Goal: Task Accomplishment & Management: Use online tool/utility

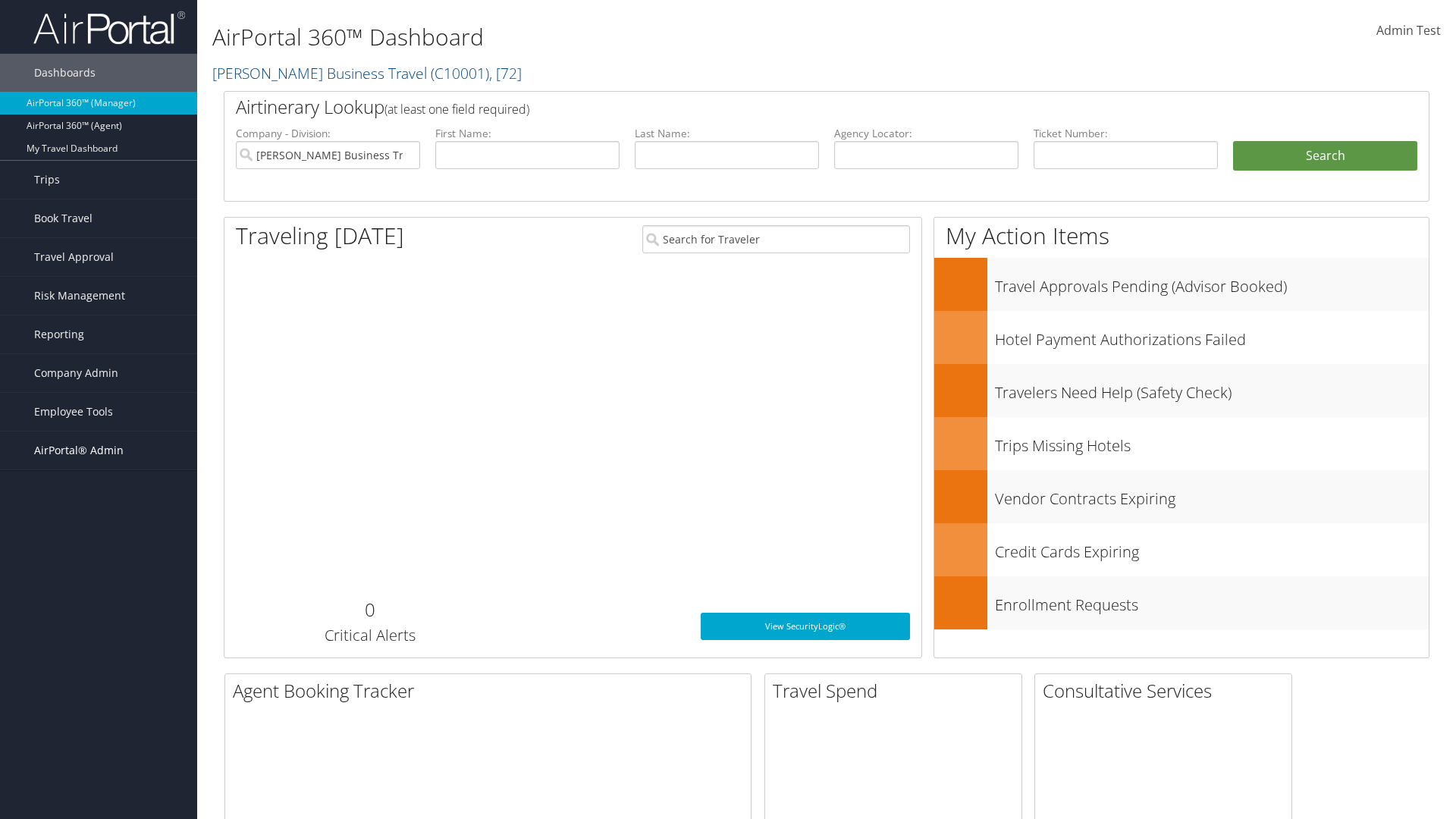
click at [98, 451] on span "AirPortal® Admin" at bounding box center [79, 451] width 90 height 38
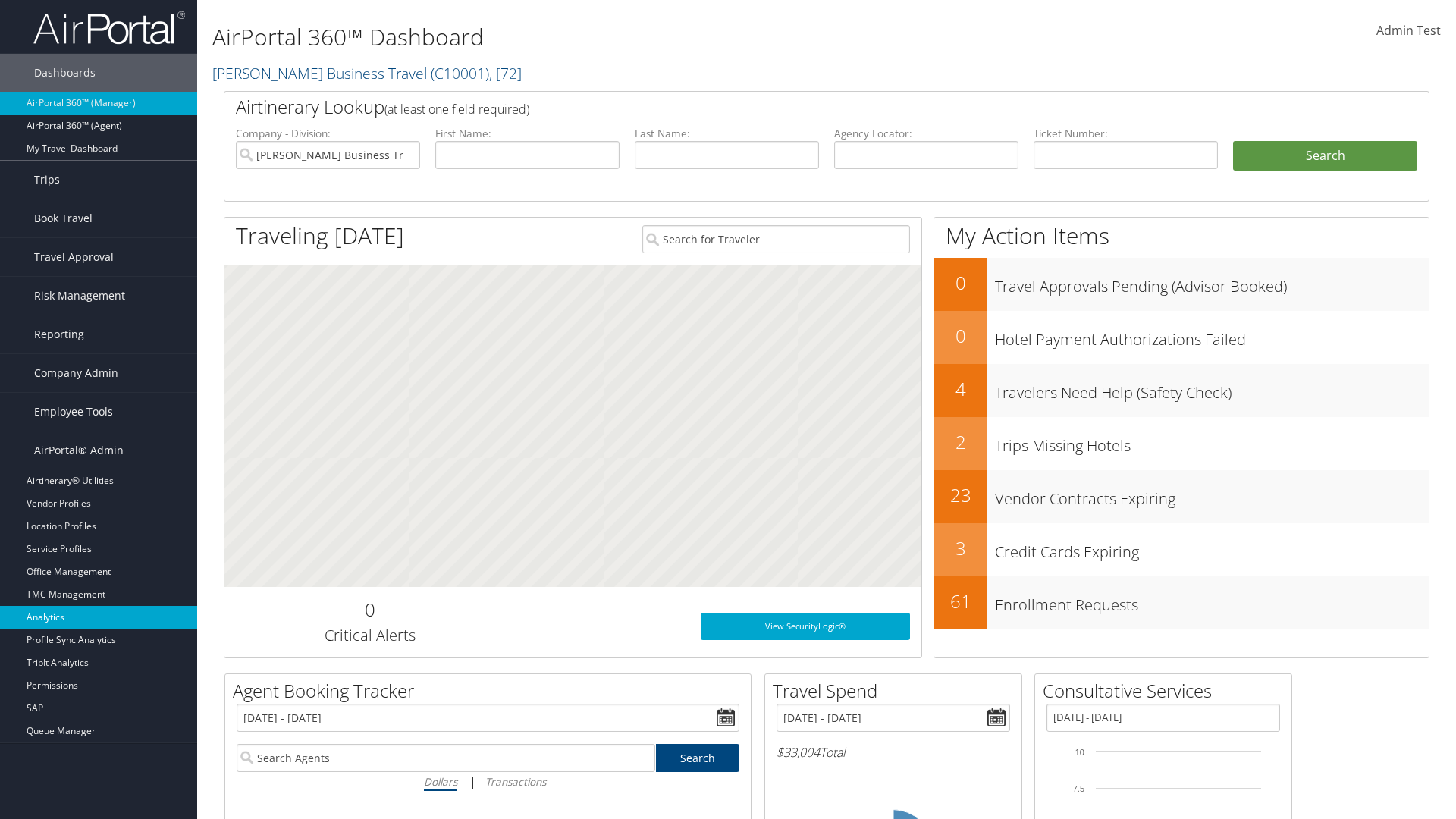
click at [98, 617] on link "Analytics" at bounding box center [98, 617] width 197 height 22
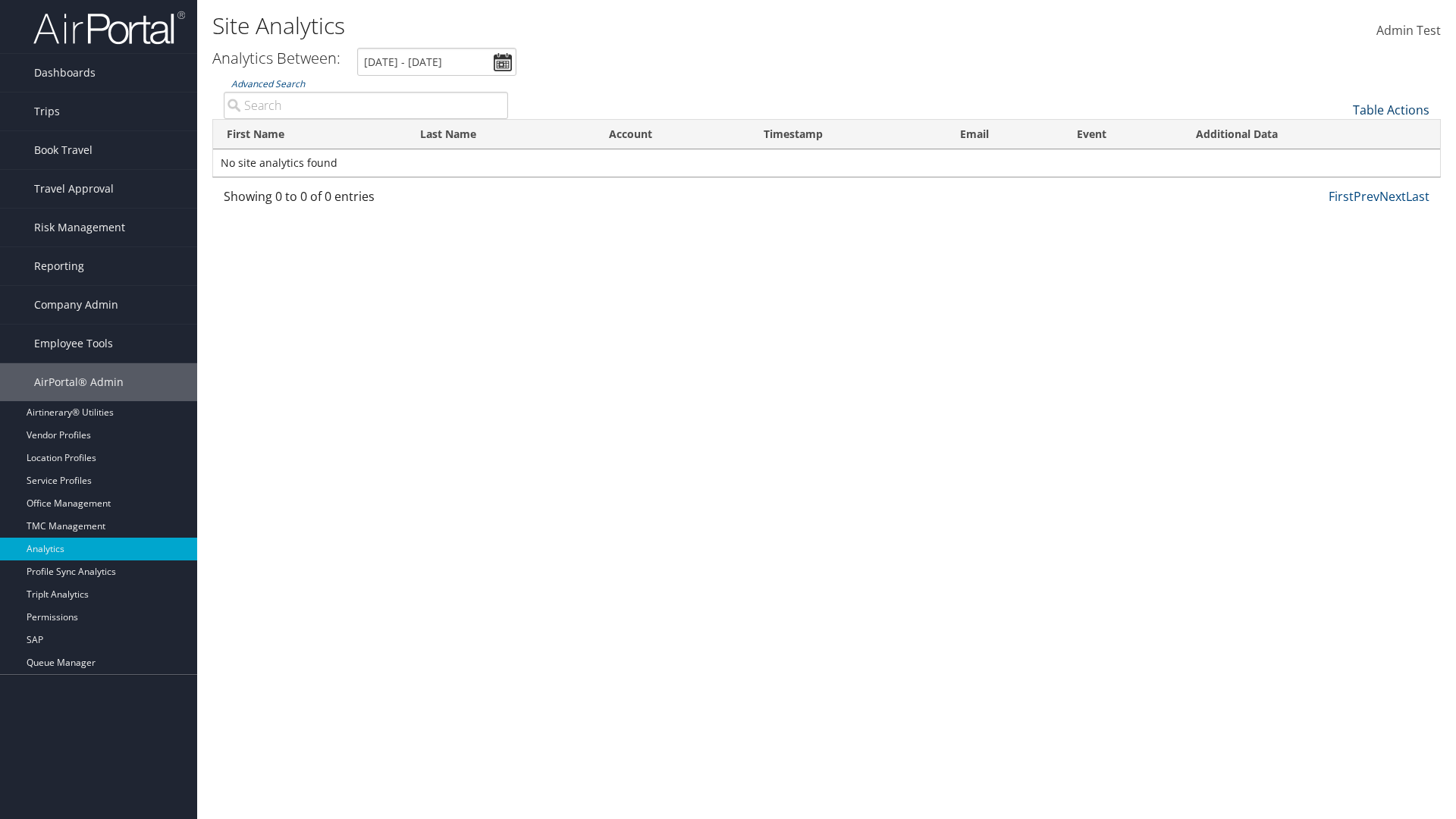
click at [1390, 110] on link "Table Actions" at bounding box center [1390, 109] width 77 height 16
click at [1340, 134] on link "Column Visibility" at bounding box center [1340, 134] width 199 height 26
click at [1340, 135] on link "First Name" at bounding box center [1340, 135] width 199 height 26
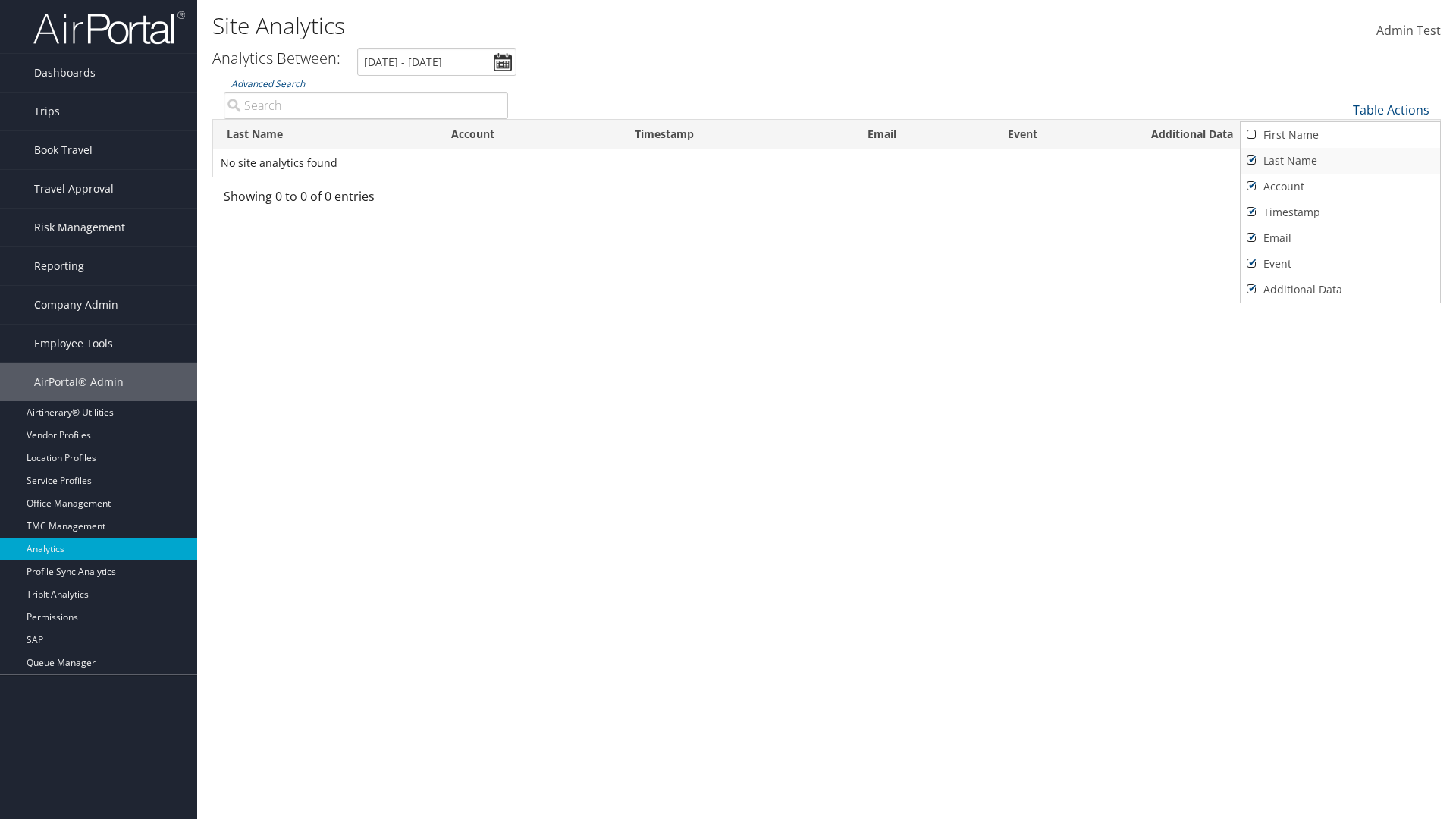
click at [1340, 161] on link "Last Name" at bounding box center [1340, 161] width 199 height 26
click at [1340, 186] on link "Account" at bounding box center [1340, 186] width 199 height 26
click at [1340, 212] on link "Timestamp" at bounding box center [1340, 212] width 199 height 26
click at [1340, 238] on link "Email" at bounding box center [1340, 238] width 199 height 26
click at [1340, 264] on link "Event" at bounding box center [1340, 264] width 199 height 26
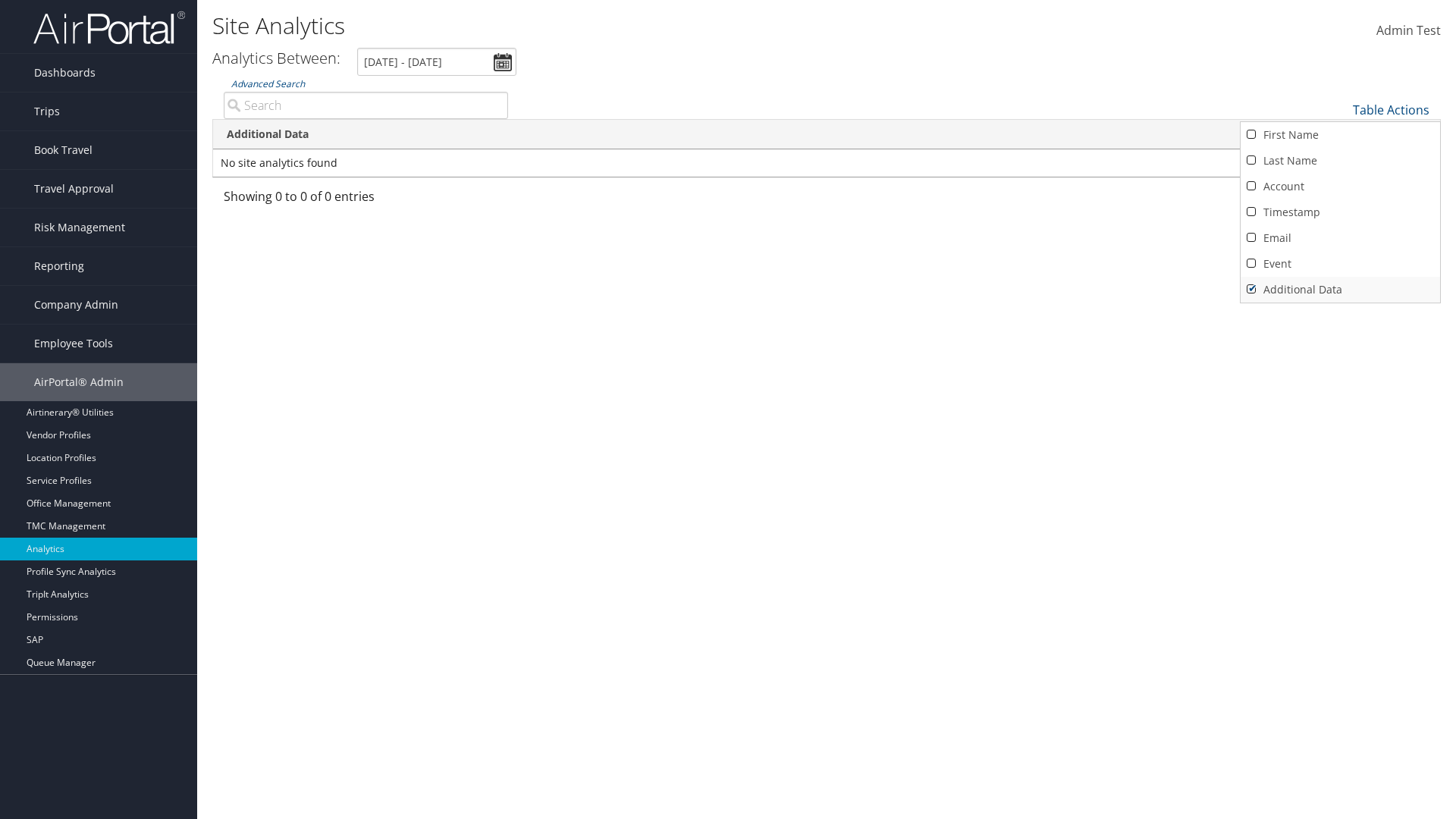
click at [1340, 290] on link "Additional Data" at bounding box center [1340, 290] width 199 height 26
click at [728, 410] on div at bounding box center [728, 410] width 1456 height 819
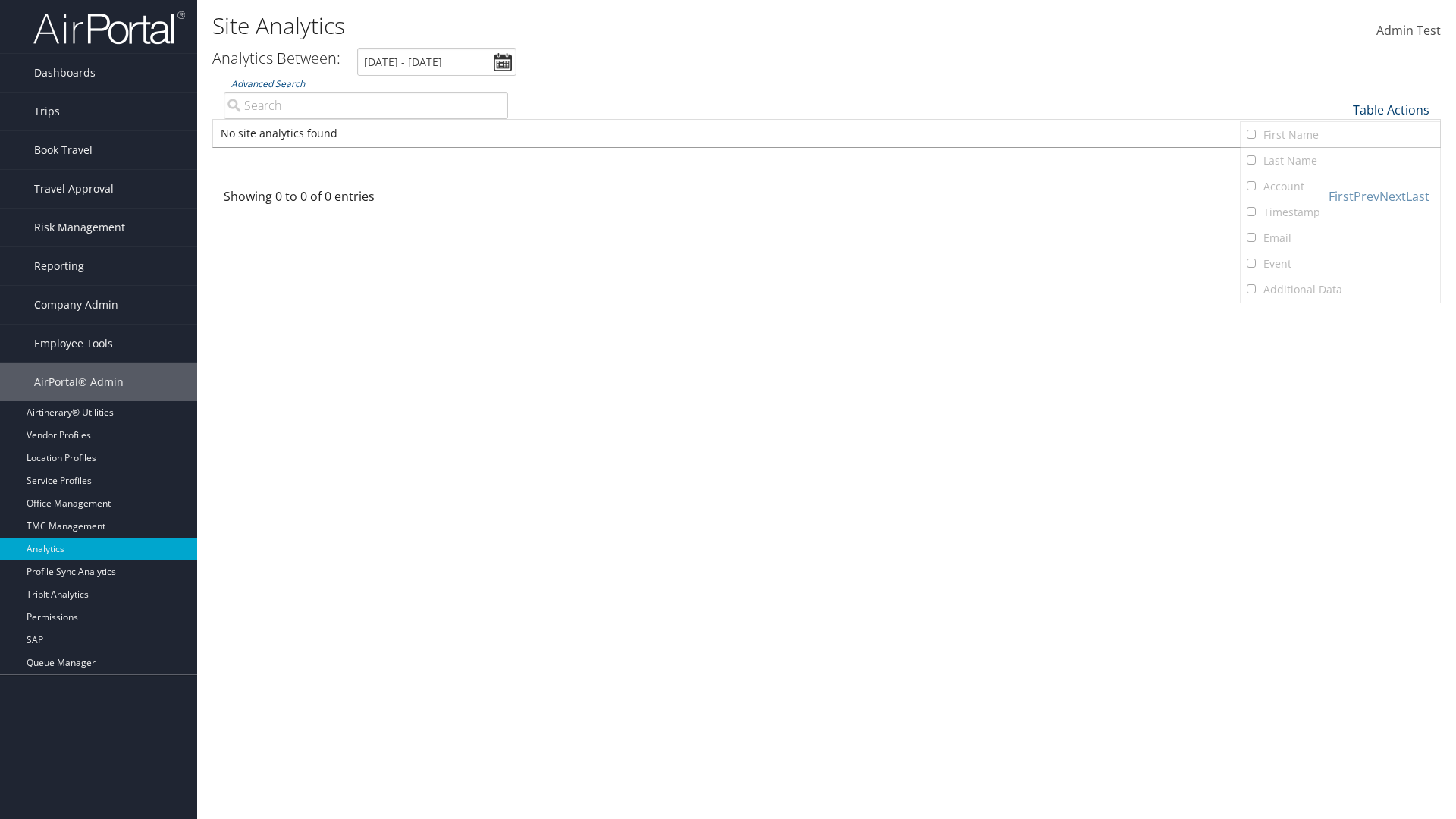
click at [1390, 110] on link "Table Actions" at bounding box center [1390, 109] width 77 height 16
click at [1340, 134] on link "Column Visibility" at bounding box center [1340, 134] width 199 height 26
click at [1340, 135] on link "First Name" at bounding box center [1340, 135] width 199 height 26
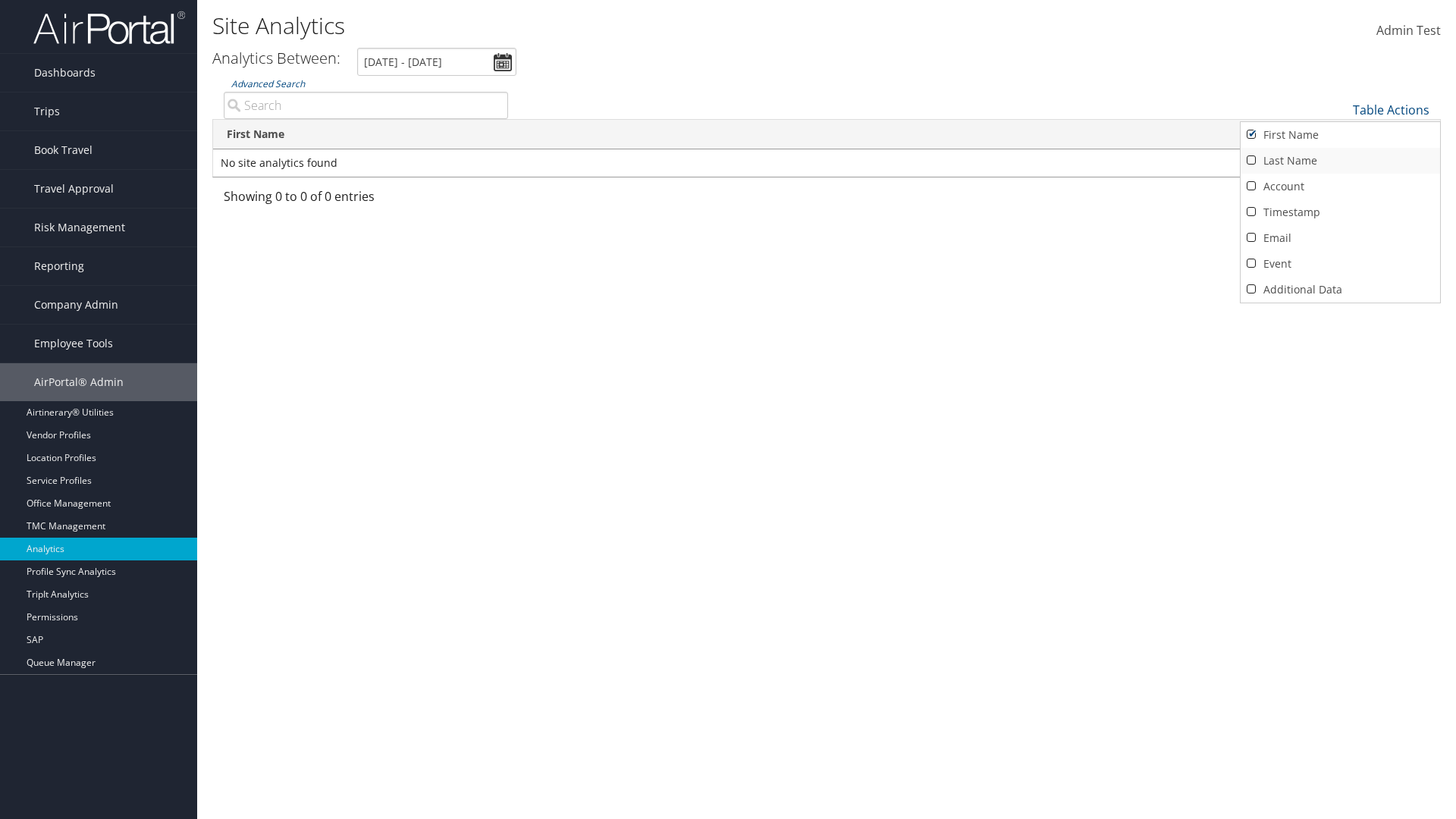
click at [1340, 161] on link "Last Name" at bounding box center [1340, 161] width 199 height 26
click at [1340, 186] on link "Account" at bounding box center [1340, 186] width 199 height 26
click at [1340, 212] on link "Timestamp" at bounding box center [1340, 212] width 199 height 26
click at [1340, 238] on link "Email" at bounding box center [1340, 238] width 199 height 26
click at [1340, 264] on link "Event" at bounding box center [1340, 264] width 199 height 26
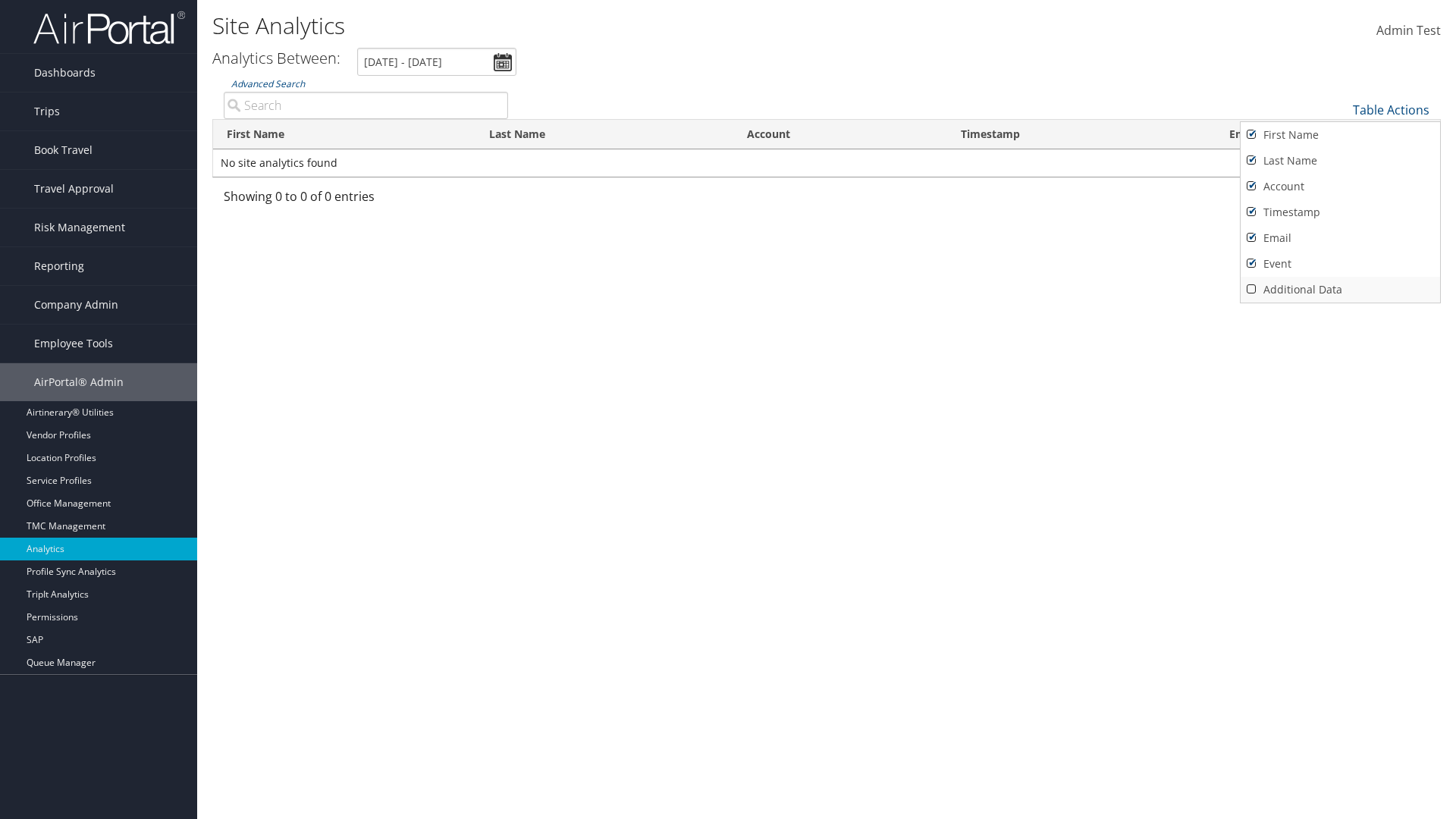
click at [1340, 290] on link "Additional Data" at bounding box center [1340, 290] width 199 height 26
click at [728, 410] on div at bounding box center [728, 410] width 1456 height 819
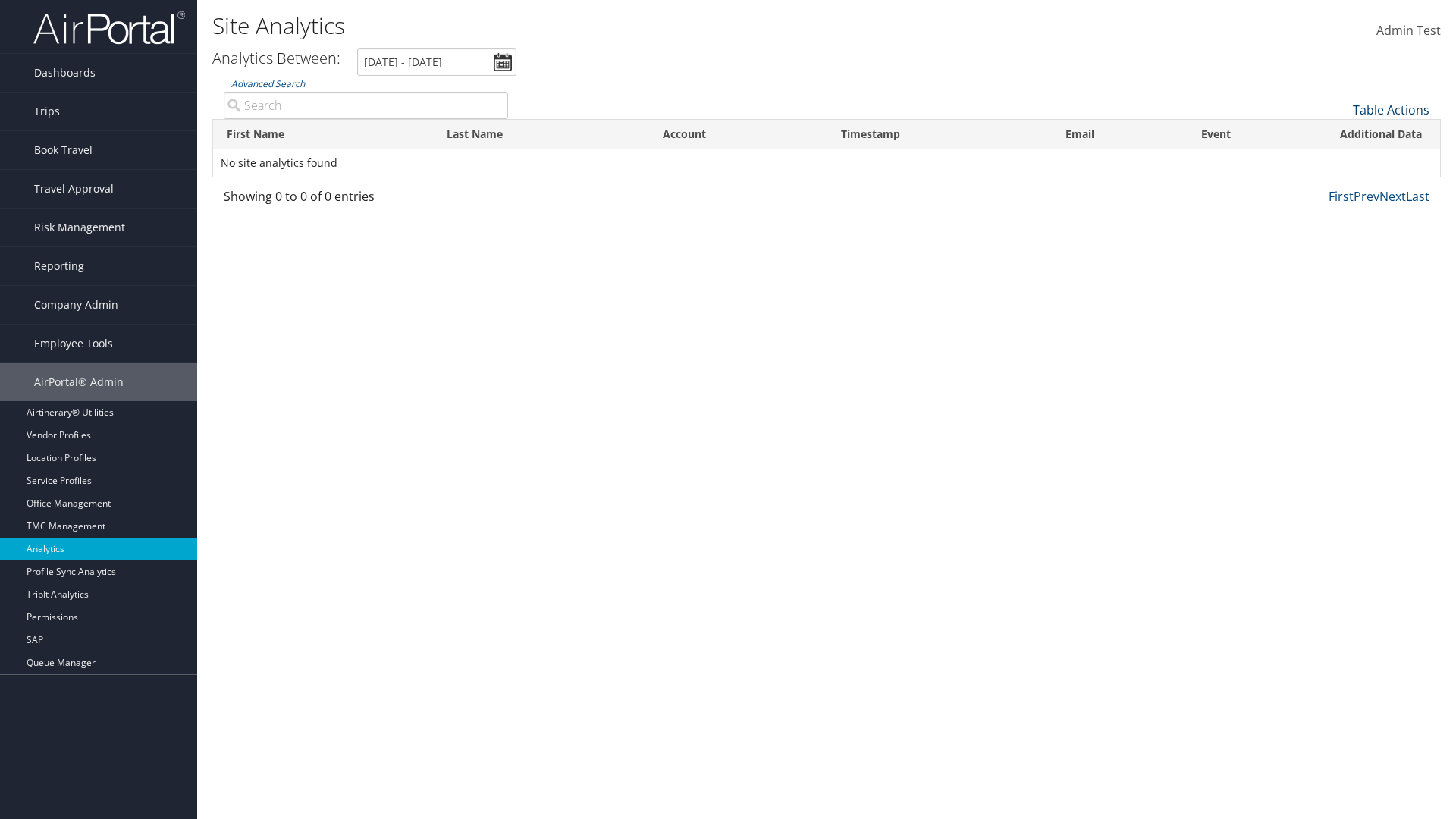
click at [1390, 110] on link "Table Actions" at bounding box center [1390, 109] width 77 height 16
click at [1340, 159] on link "Page Length" at bounding box center [1340, 159] width 199 height 26
click at [1390, 110] on link "Table Actions" at bounding box center [1390, 109] width 77 height 16
click at [1340, 159] on link "Page Length" at bounding box center [1340, 159] width 199 height 26
click at [1340, 186] on link "50" at bounding box center [1340, 186] width 199 height 26
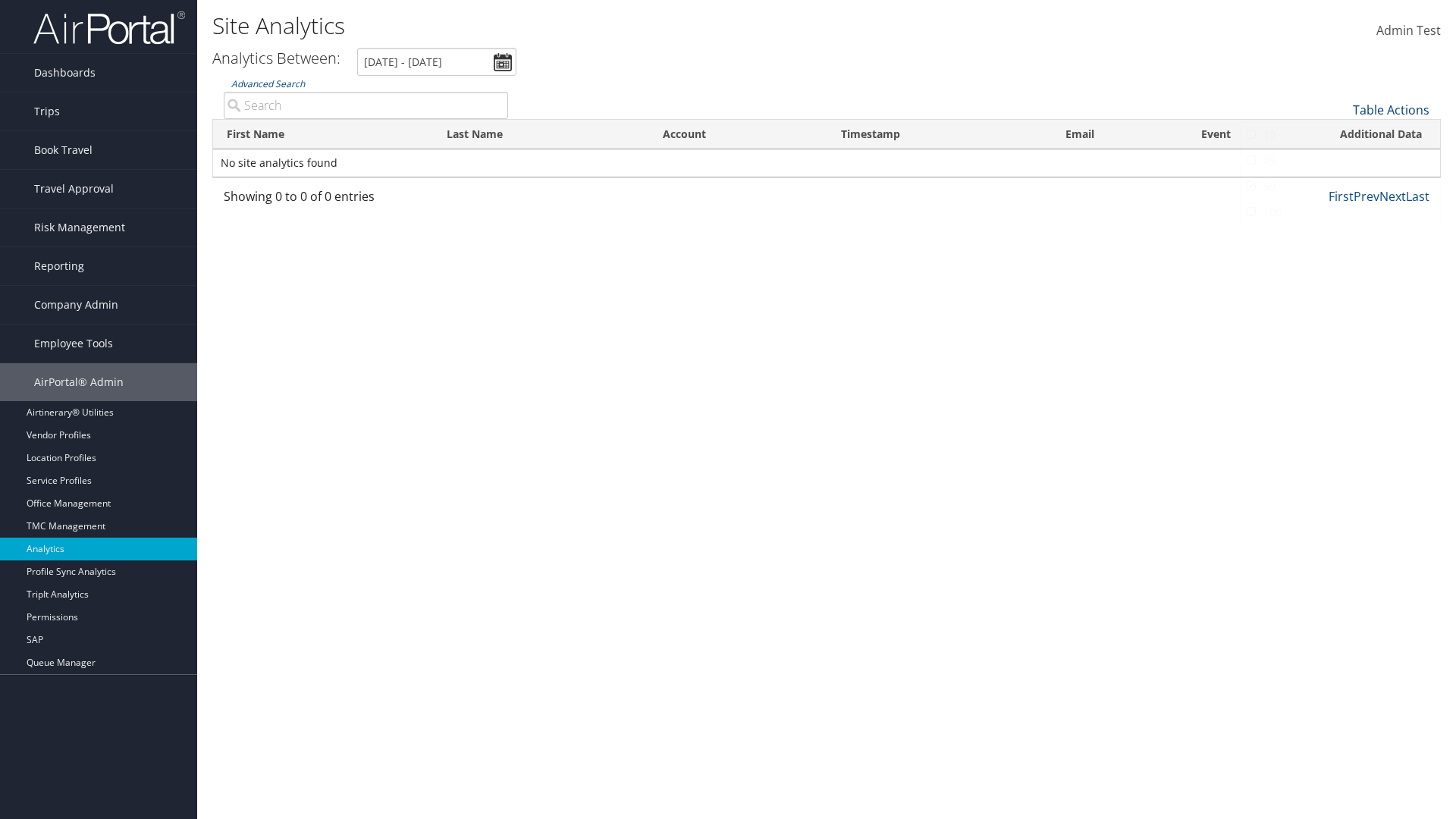
click at [1390, 110] on link "Table Actions" at bounding box center [1390, 109] width 77 height 16
click at [1340, 159] on link "Page Length" at bounding box center [1340, 159] width 199 height 26
click at [323, 134] on th "First Name" at bounding box center [322, 134] width 220 height 29
